Goal: Navigation & Orientation: Find specific page/section

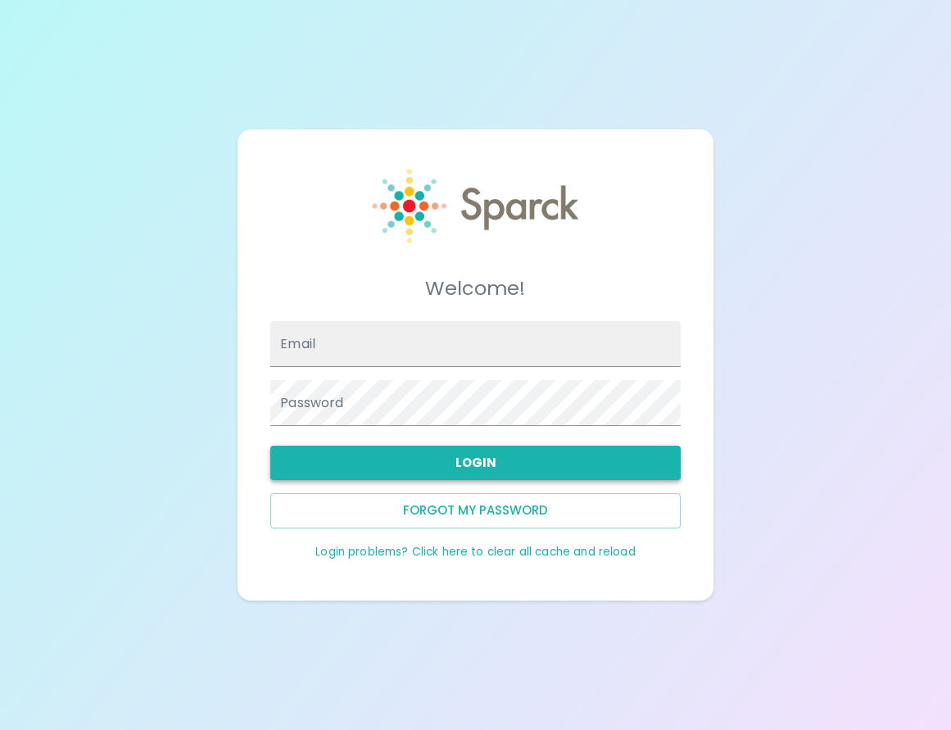
type input "[EMAIL_ADDRESS][DOMAIN_NAME]"
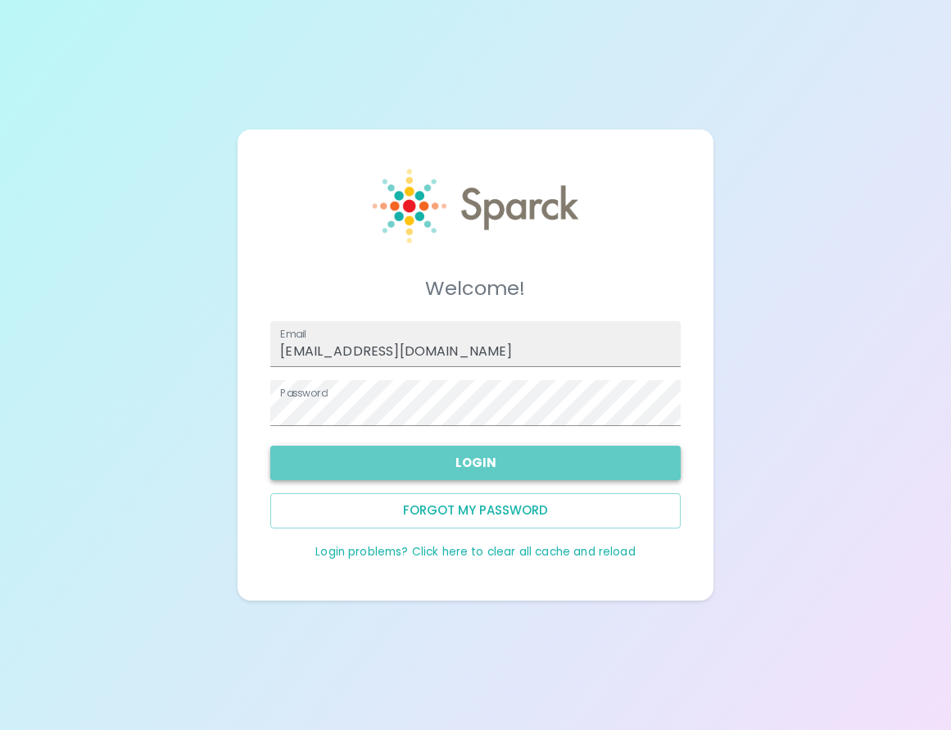
click at [420, 465] on button "Login" at bounding box center [475, 463] width 411 height 34
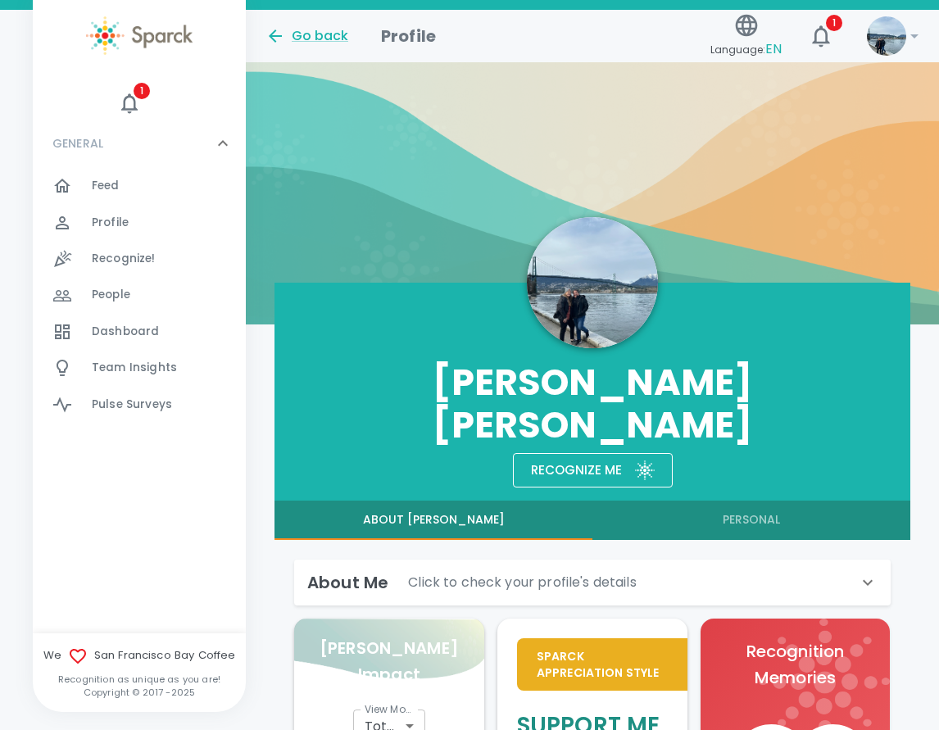
click at [147, 328] on span "Dashboard" at bounding box center [125, 332] width 67 height 16
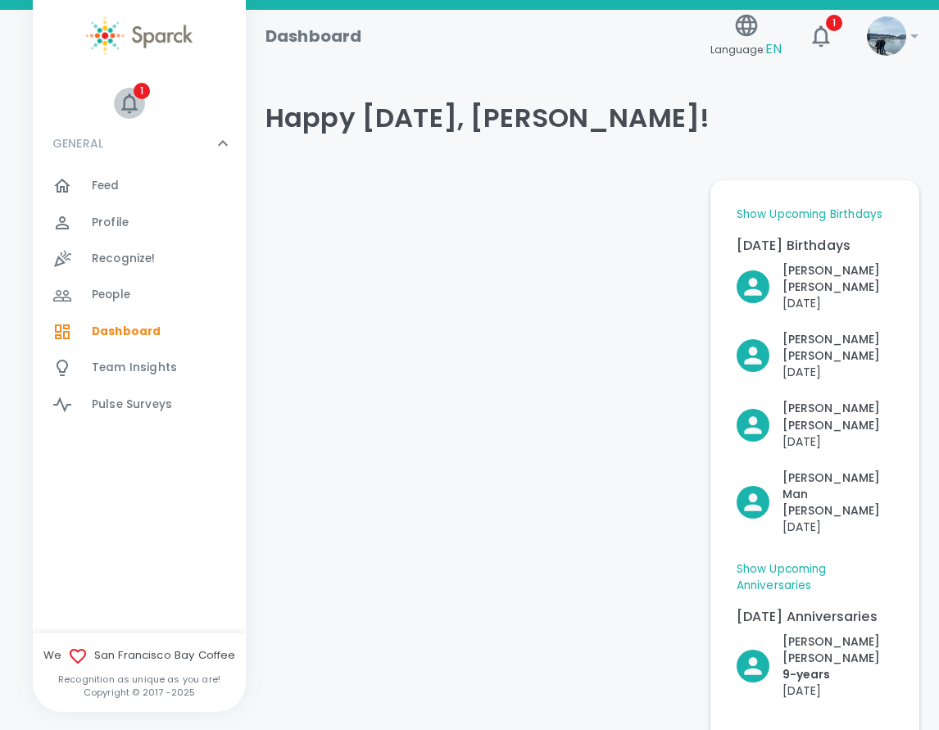
click at [138, 104] on icon "button" at bounding box center [129, 103] width 25 height 25
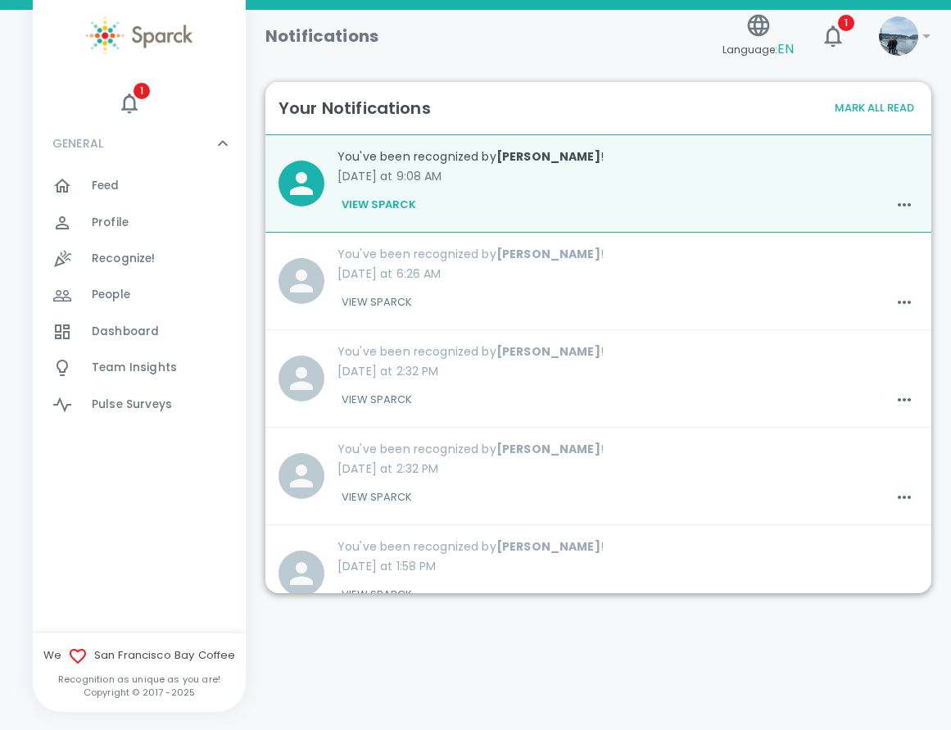
click at [386, 203] on button "View Sparck" at bounding box center [379, 205] width 83 height 28
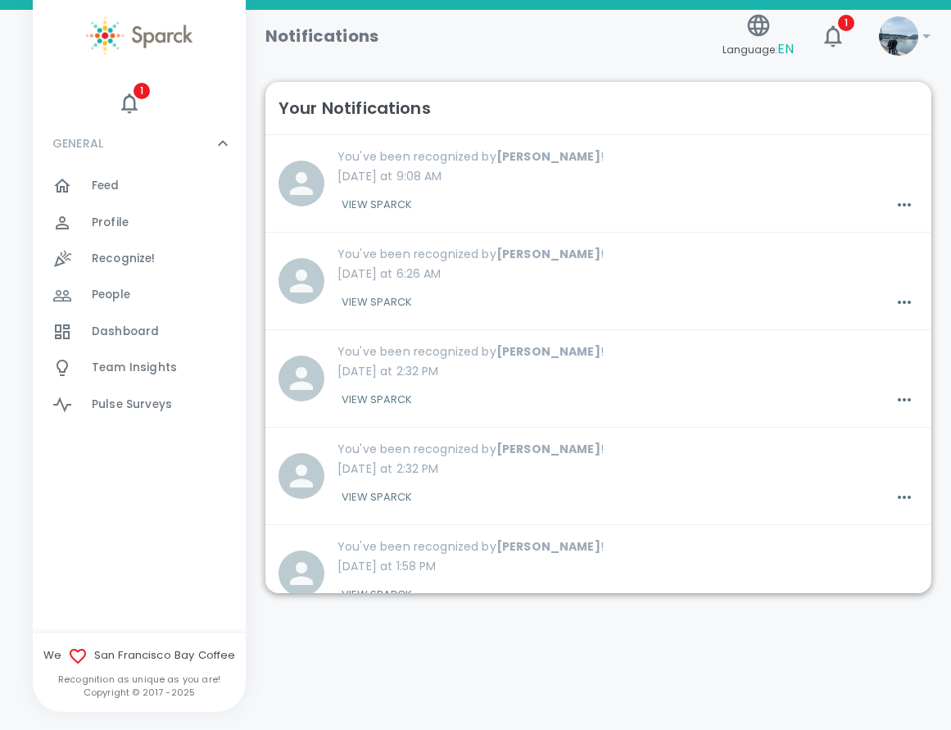
click at [373, 194] on button "View Sparck" at bounding box center [377, 205] width 79 height 28
click at [373, 203] on button "View Sparck" at bounding box center [377, 205] width 79 height 28
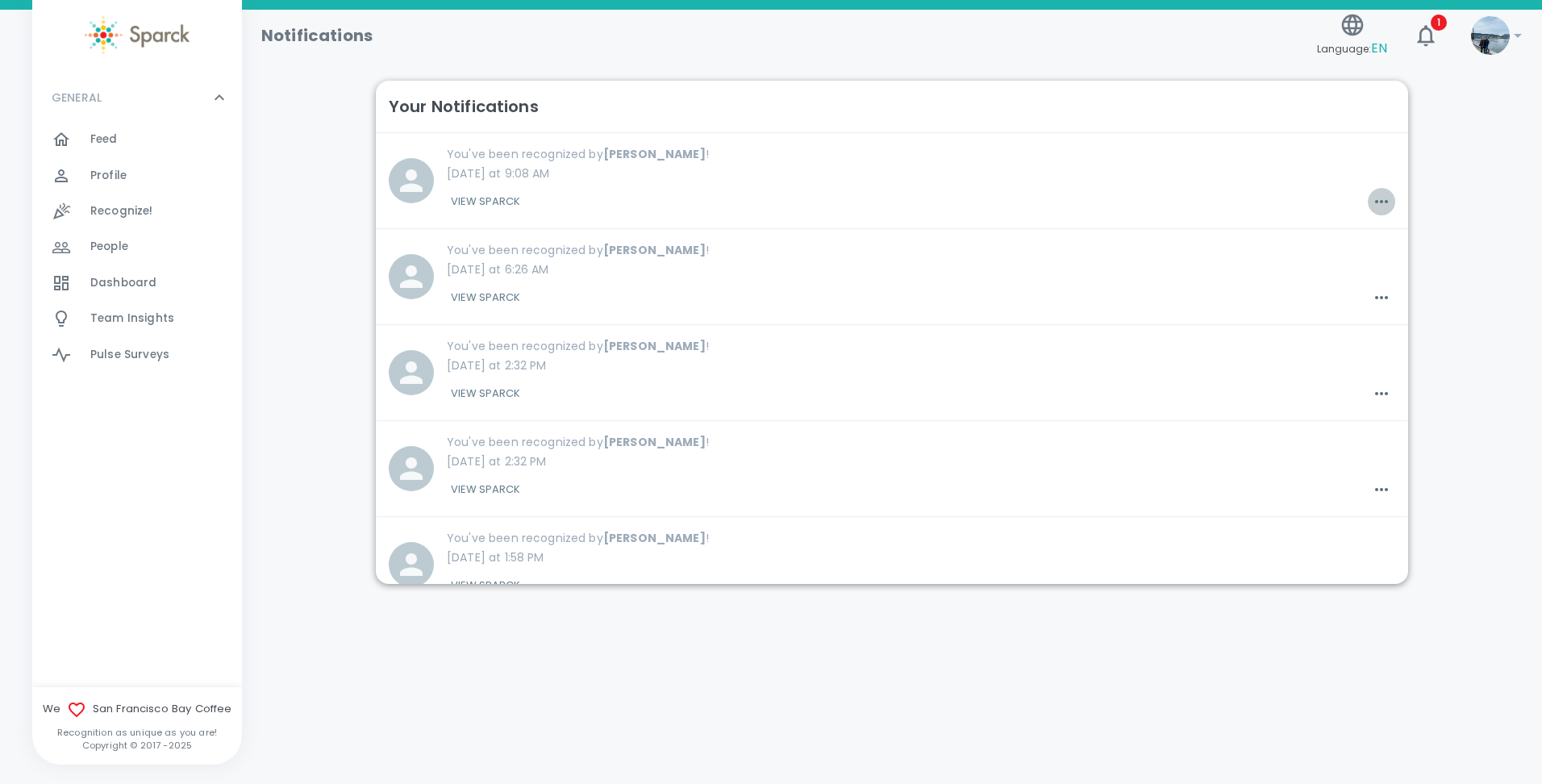
click at [936, 204] on icon "button" at bounding box center [1382, 202] width 20 height 20
click at [537, 166] on div at bounding box center [771, 392] width 1542 height 784
click at [936, 28] on icon "button" at bounding box center [1426, 35] width 26 height 26
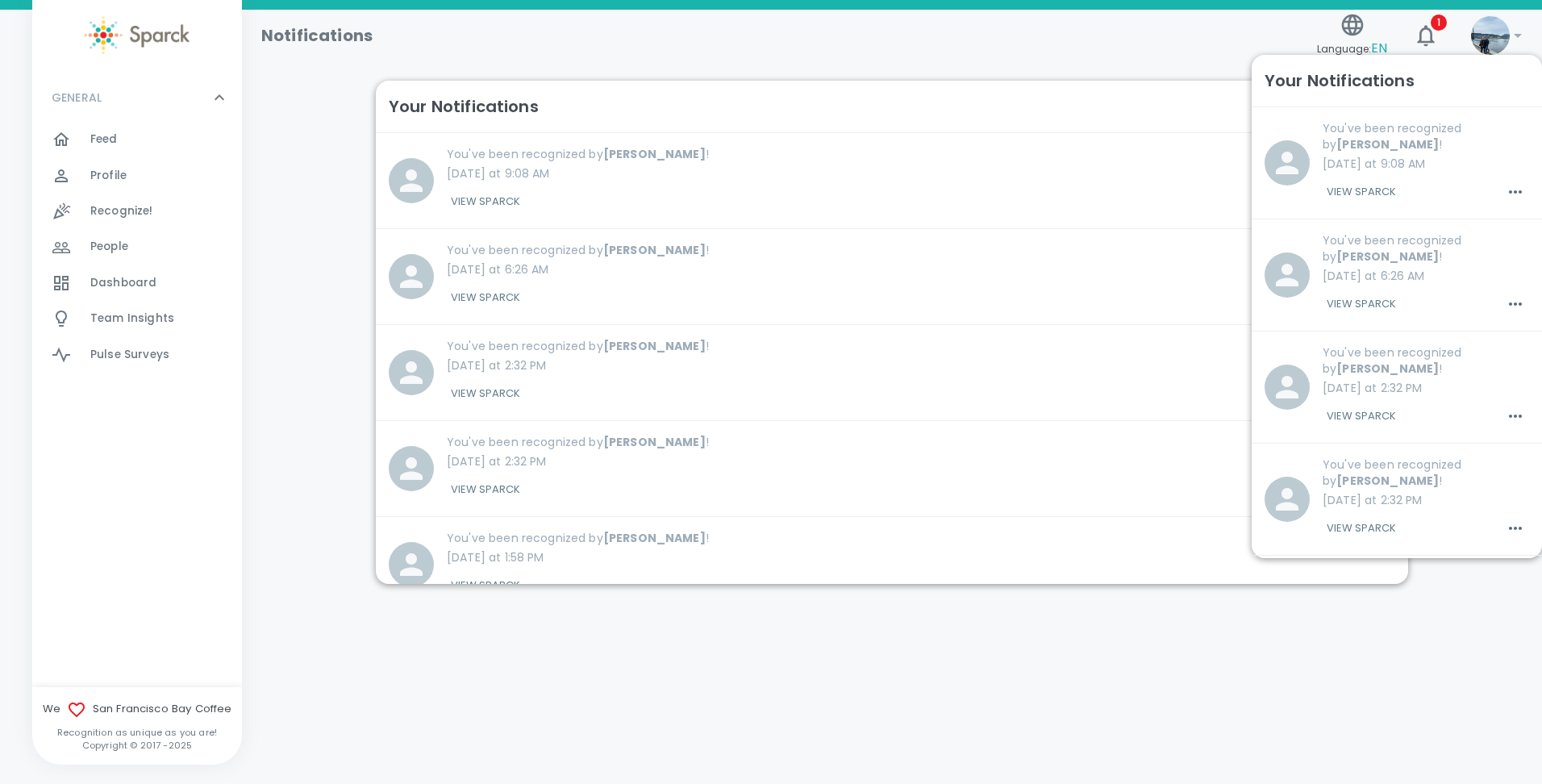
click at [132, 274] on span "Dashboard" at bounding box center [123, 282] width 66 height 16
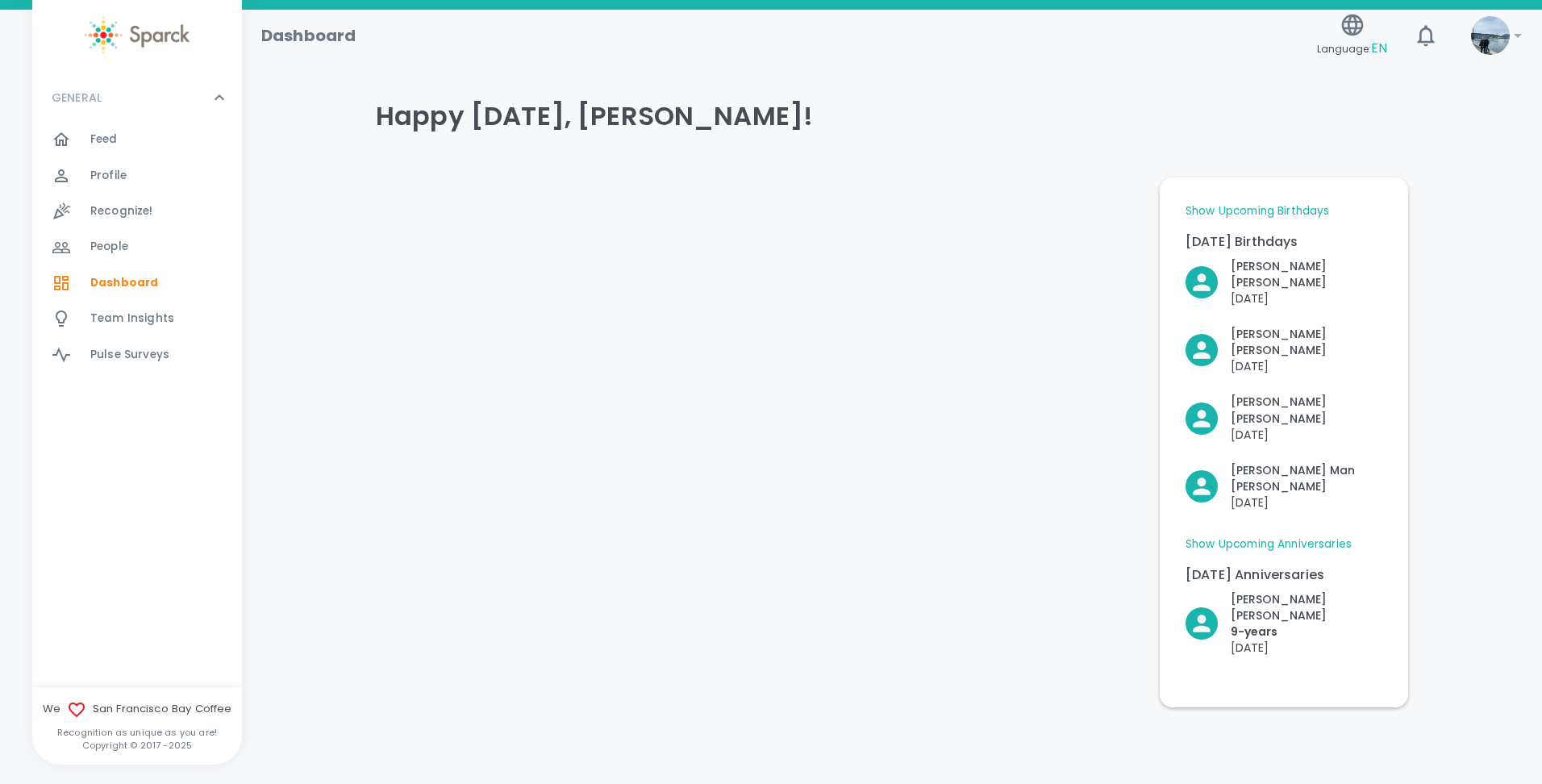
click at [93, 150] on span "Feed 0" at bounding box center [104, 139] width 28 height 23
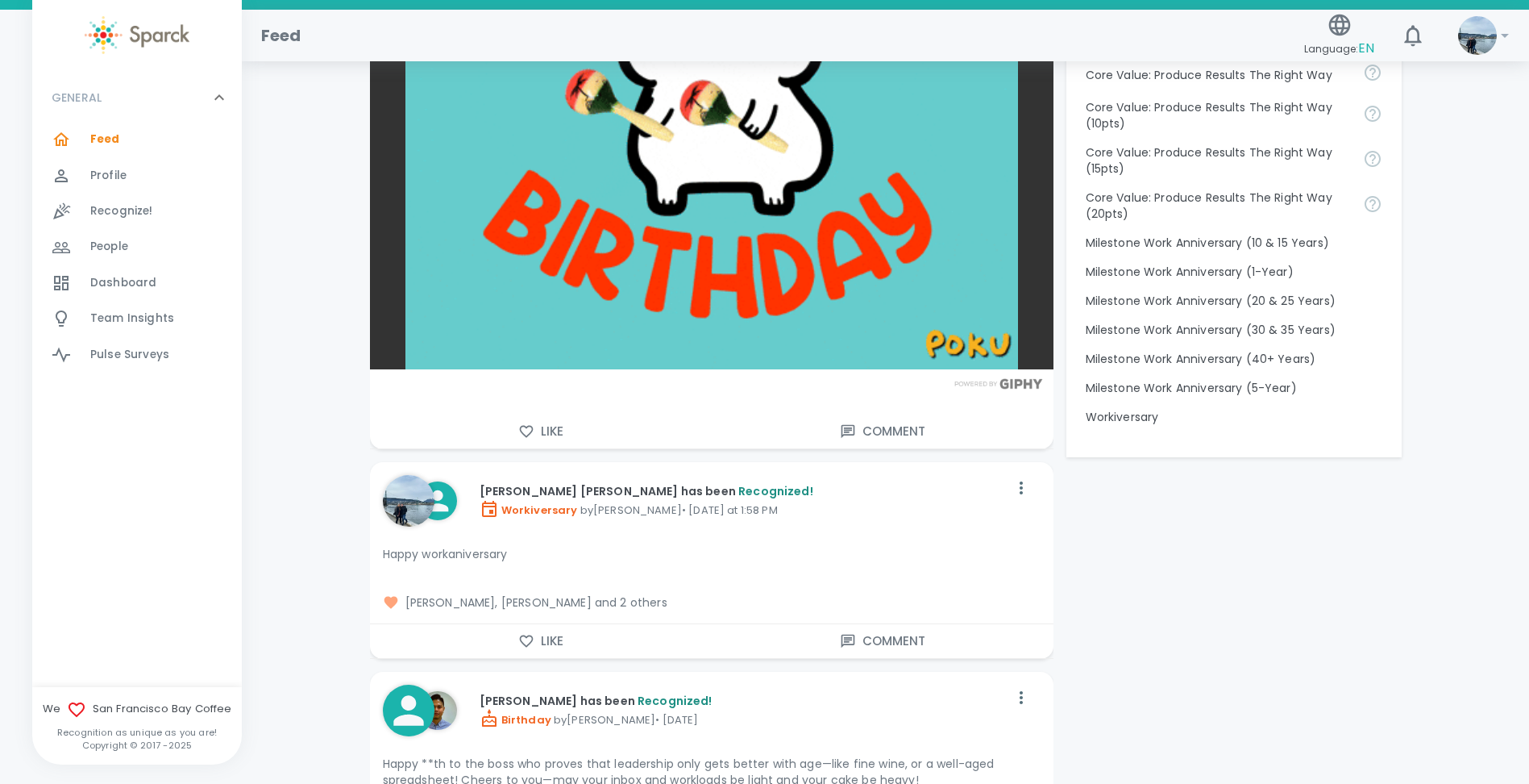
scroll to position [1774, 0]
